Goal: Task Accomplishment & Management: Use online tool/utility

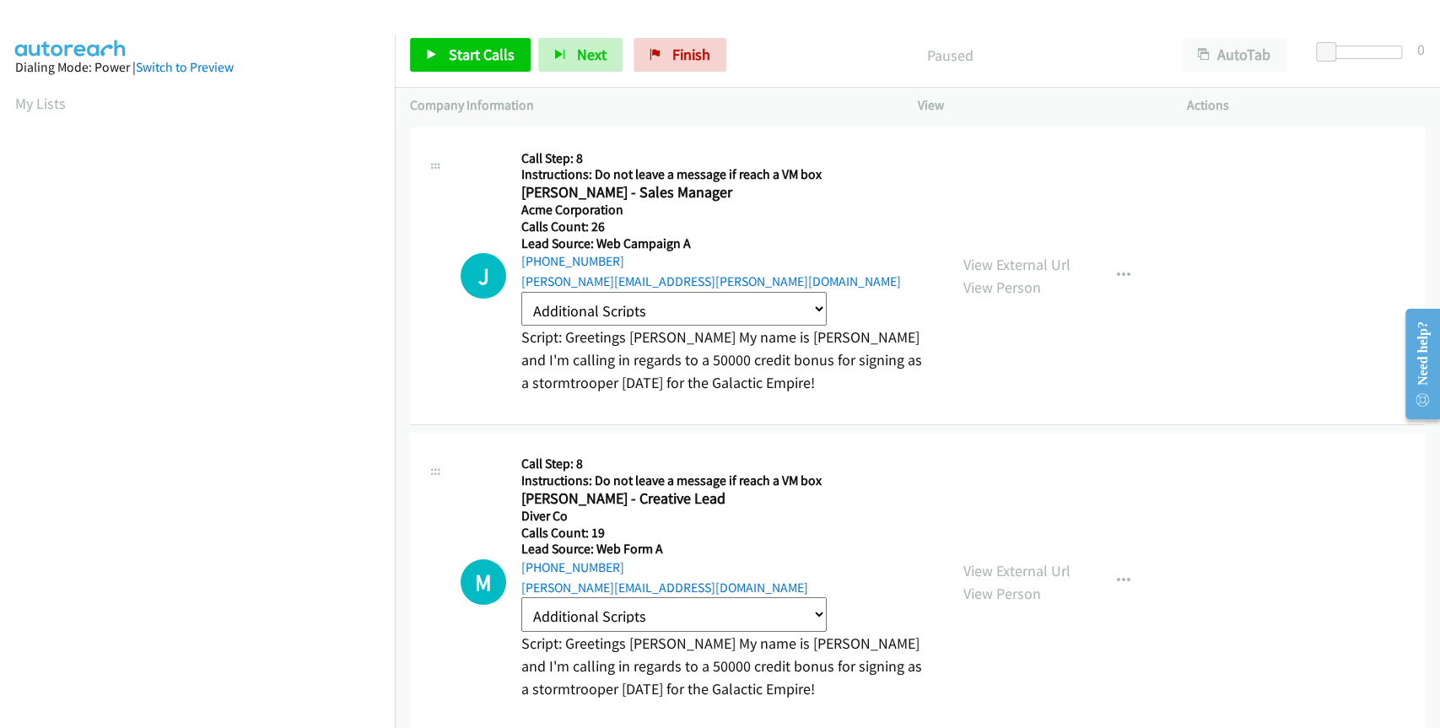
click at [694, 311] on select "Additional Scripts Chase Agent Script Fleet Registration Follow Up 1 [PERSON_NA…" at bounding box center [673, 309] width 305 height 35
select select "[PERSON_NAME] New Car Follow Up"
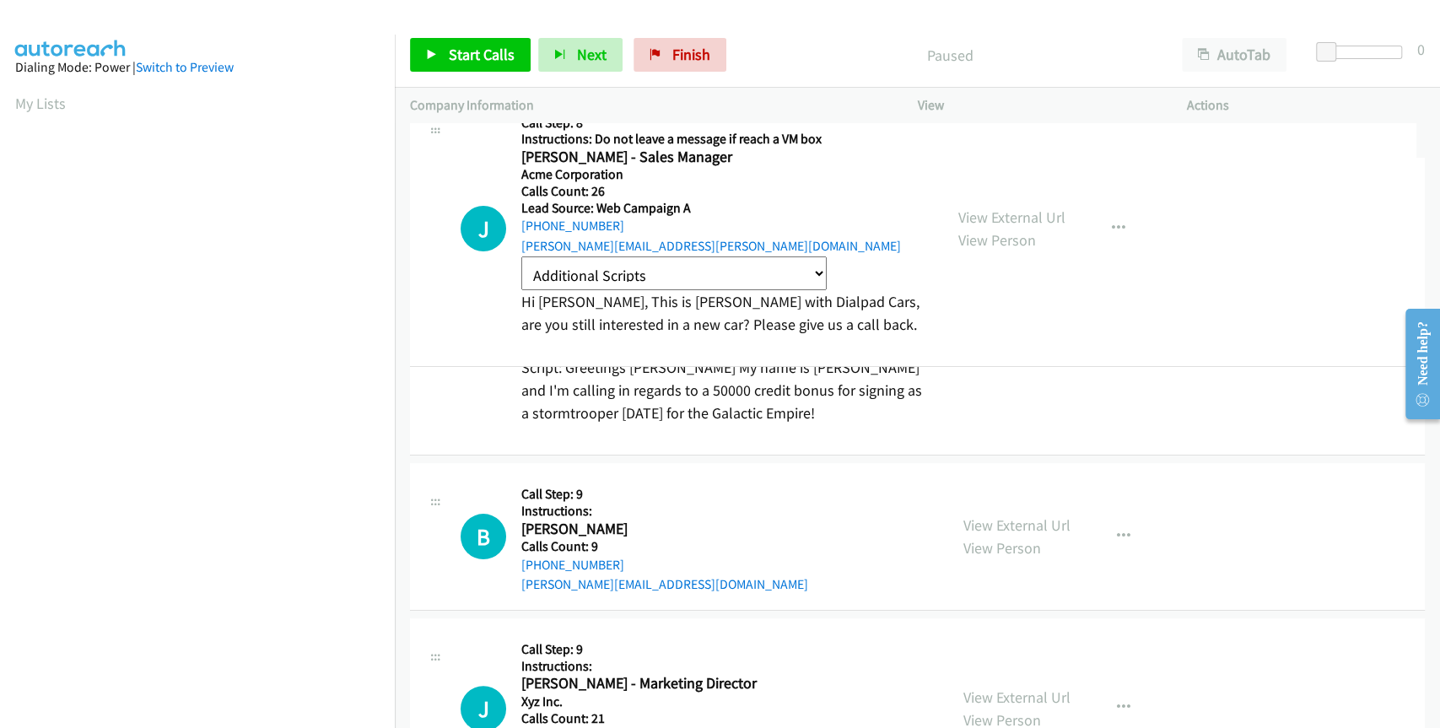
drag, startPoint x: 705, startPoint y: 242, endPoint x: 536, endPoint y: 207, distance: 173.3
select select "[PERSON_NAME] New Car Follow Up"
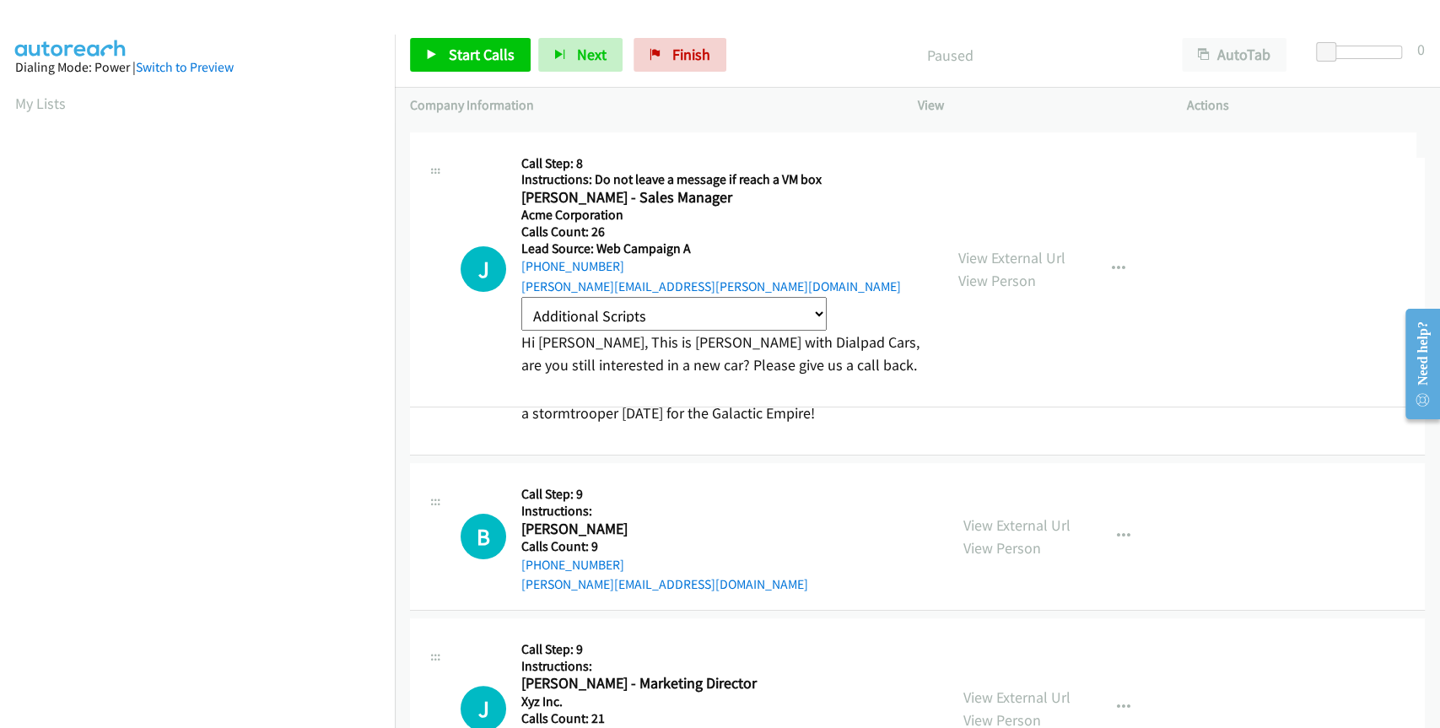
drag, startPoint x: 613, startPoint y: 227, endPoint x: 530, endPoint y: 232, distance: 83.7
select select "[PERSON_NAME] New Car Follow Up"
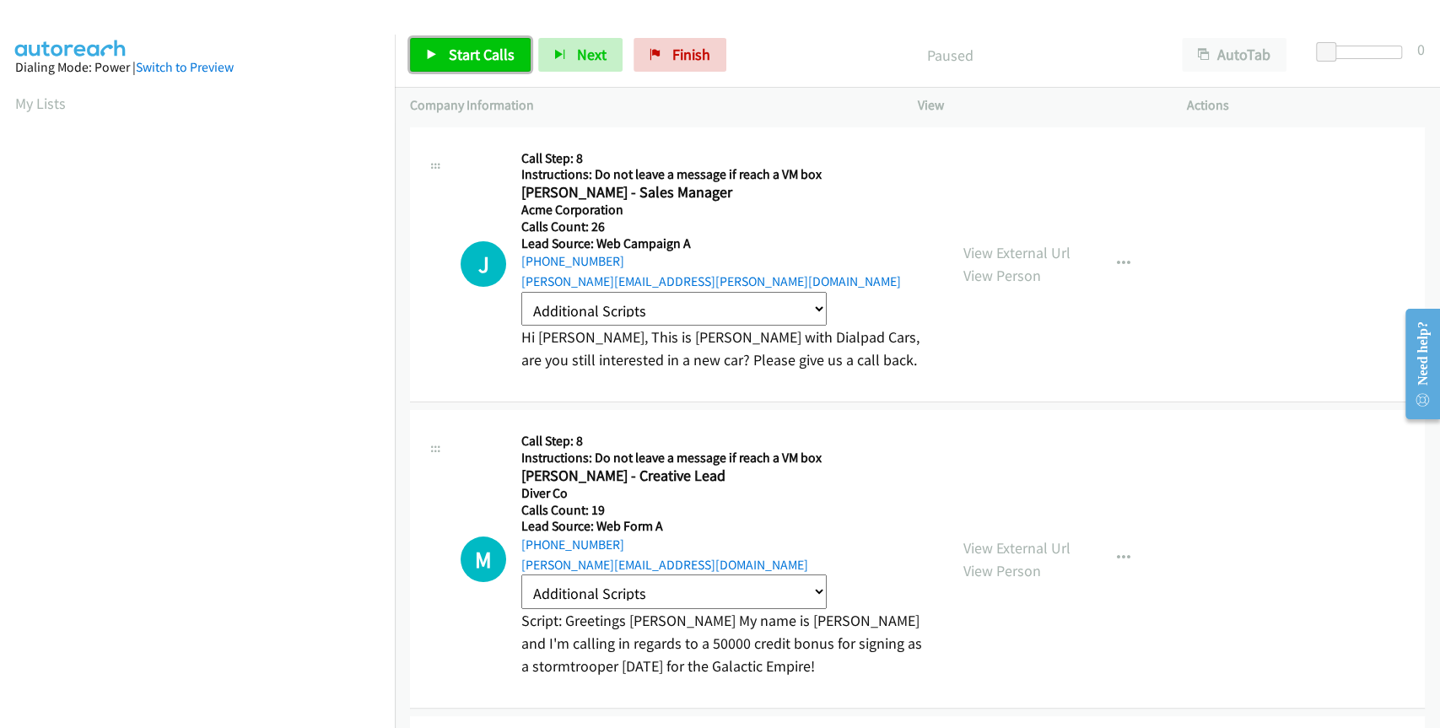
click at [485, 59] on span "Start Calls" at bounding box center [482, 54] width 66 height 19
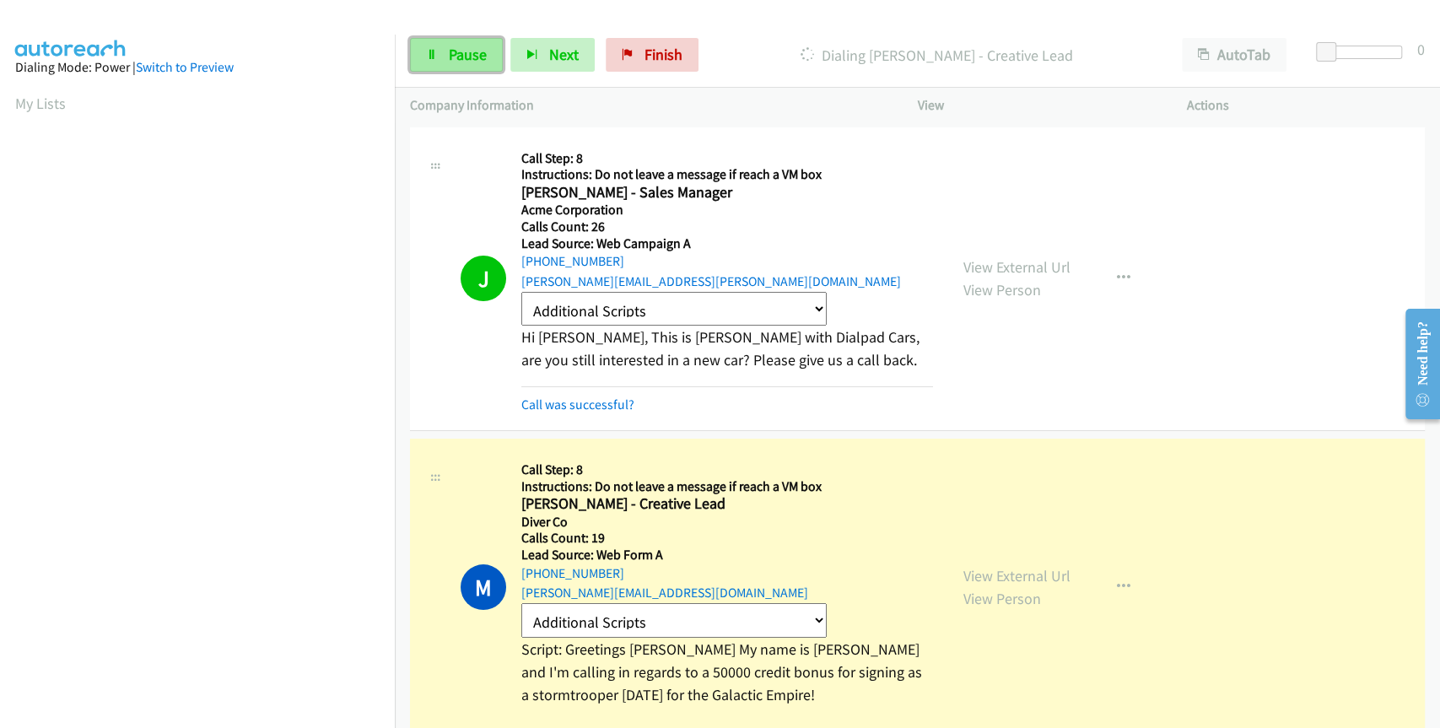
click at [478, 60] on span "Pause" at bounding box center [468, 54] width 38 height 19
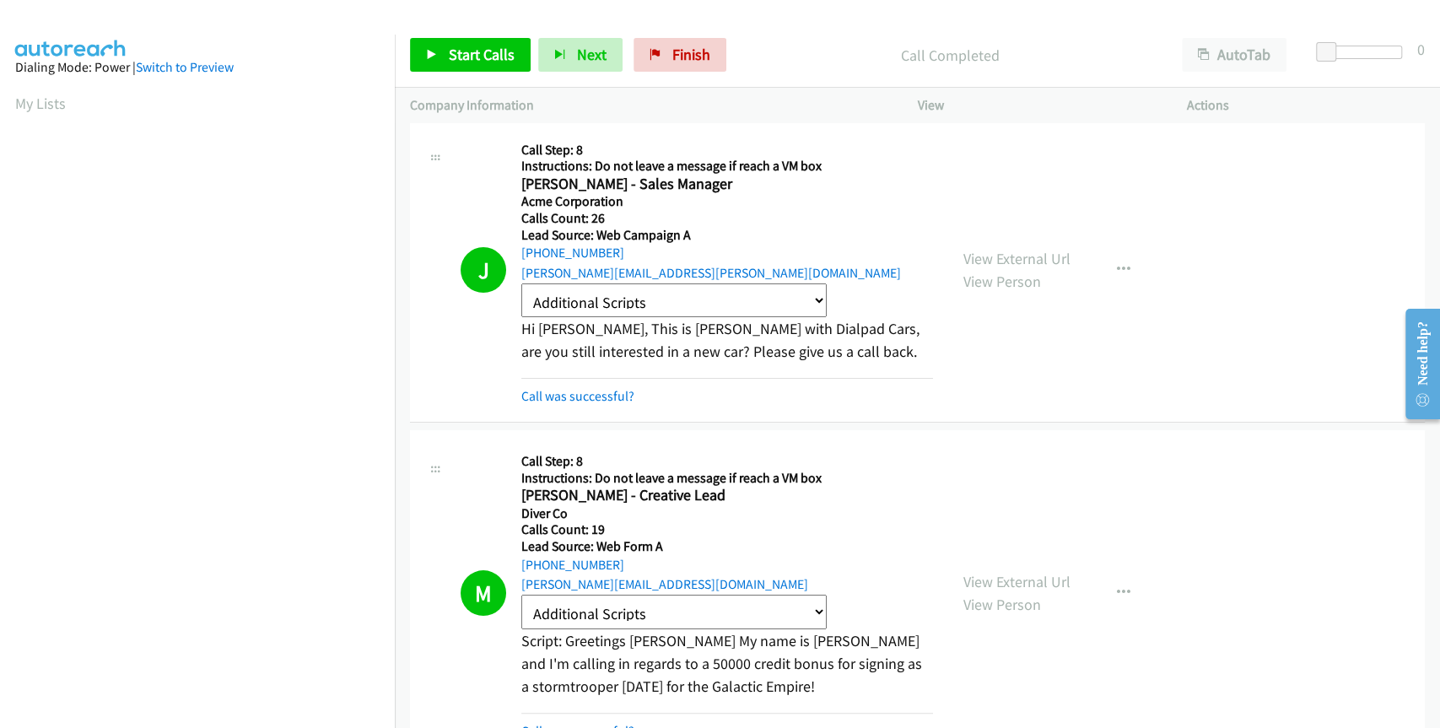
scroll to position [24, 0]
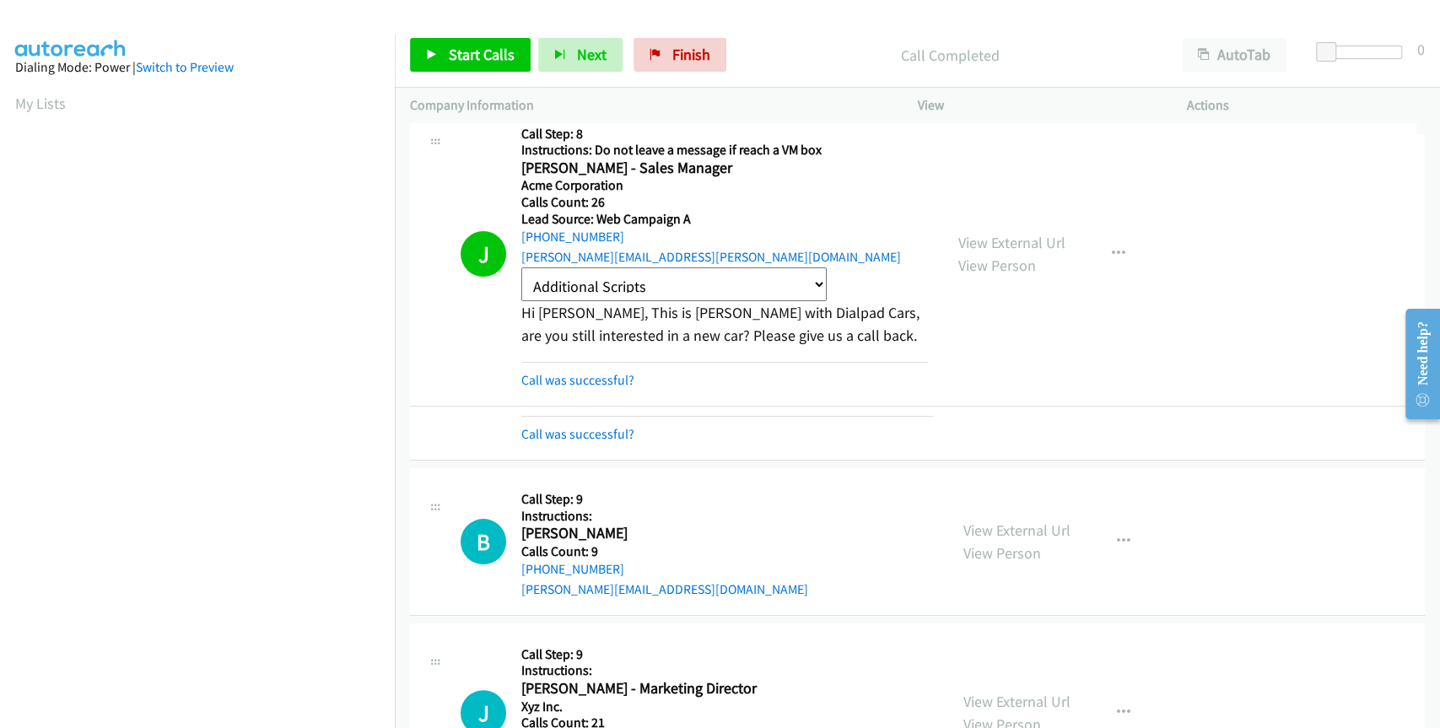
drag, startPoint x: 522, startPoint y: 203, endPoint x: 535, endPoint y: 202, distance: 12.7
select select "[PERSON_NAME] New Car Follow Up"
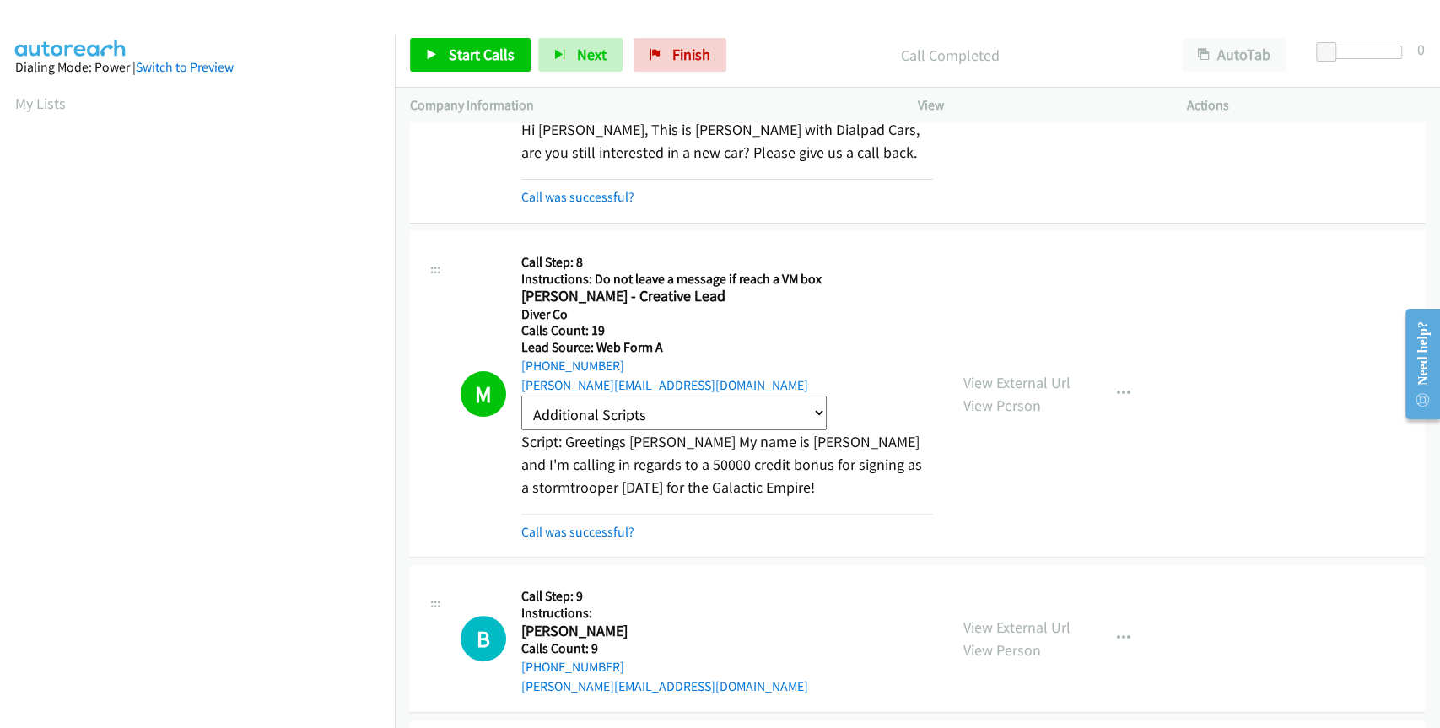
scroll to position [0, 0]
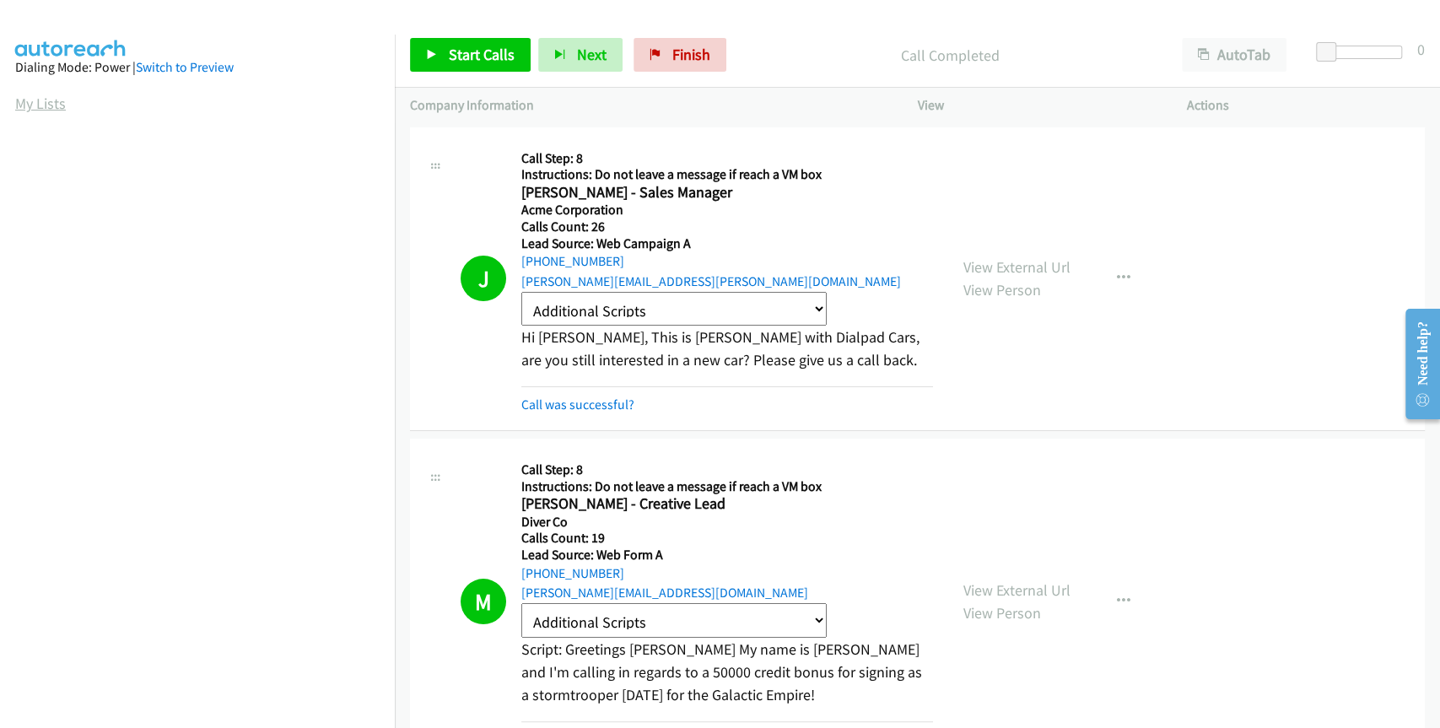
click at [35, 105] on link "My Lists" at bounding box center [40, 103] width 51 height 19
